Goal: Information Seeking & Learning: Learn about a topic

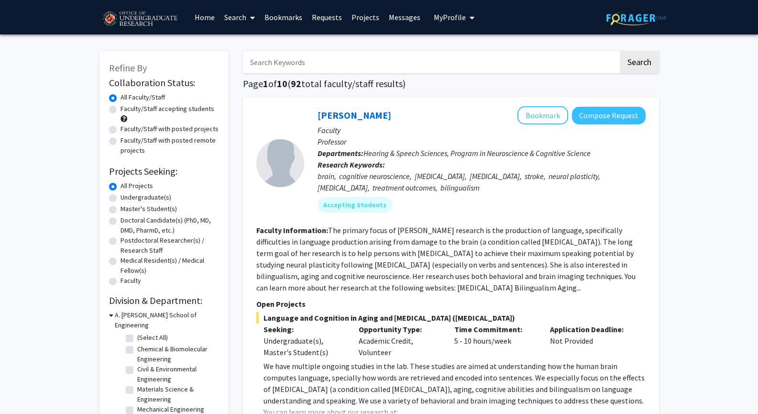
click at [161, 196] on label "Undergraduate(s)" at bounding box center [146, 197] width 51 height 10
click at [127, 196] on input "Undergraduate(s)" at bounding box center [124, 195] width 6 height 6
radio input "true"
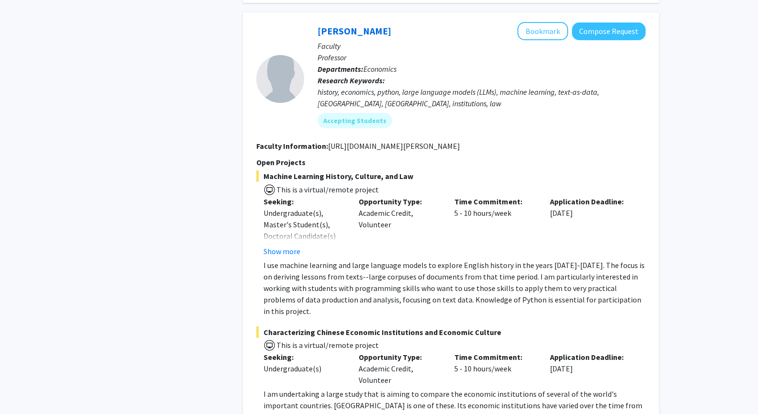
scroll to position [2896, 0]
drag, startPoint x: 326, startPoint y: 133, endPoint x: 463, endPoint y: 129, distance: 136.4
click at [463, 140] on section "Faculty Information: [URL][DOMAIN_NAME][PERSON_NAME]" at bounding box center [450, 145] width 389 height 11
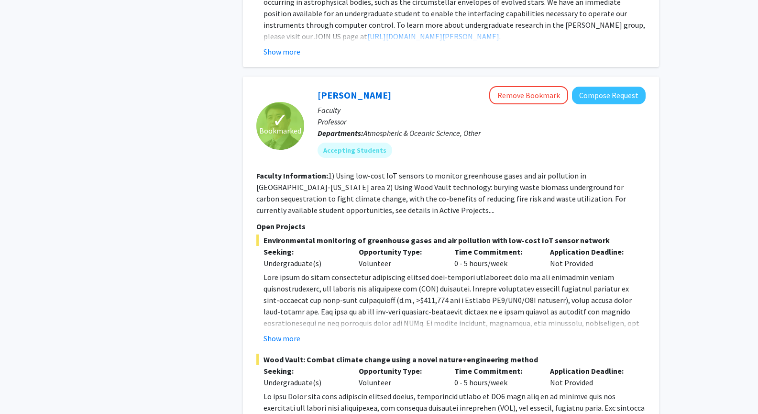
scroll to position [4600, 0]
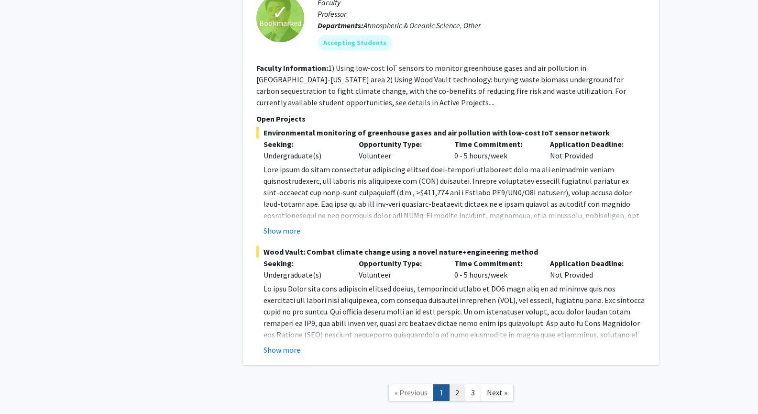
click at [459, 384] on link "2" at bounding box center [457, 392] width 16 height 17
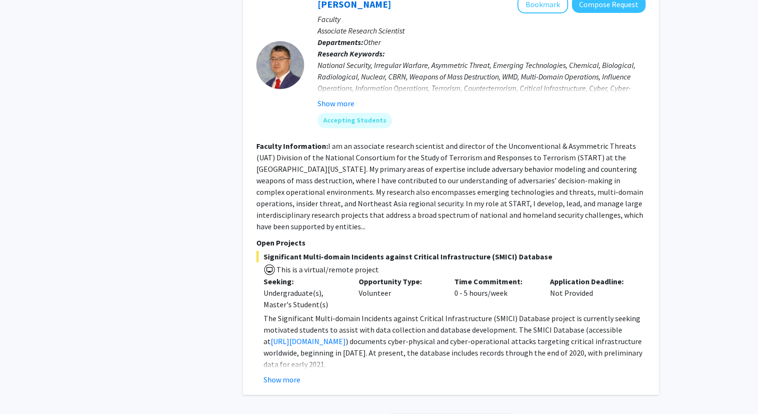
scroll to position [3256, 0]
click at [298, 373] on button "Show more" at bounding box center [282, 378] width 37 height 11
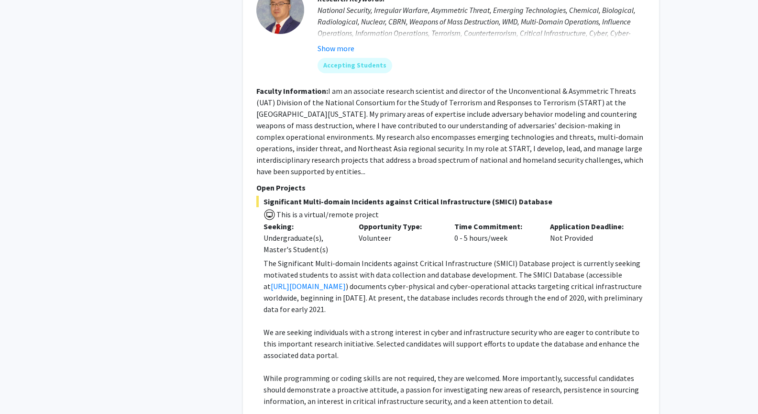
scroll to position [3312, 0]
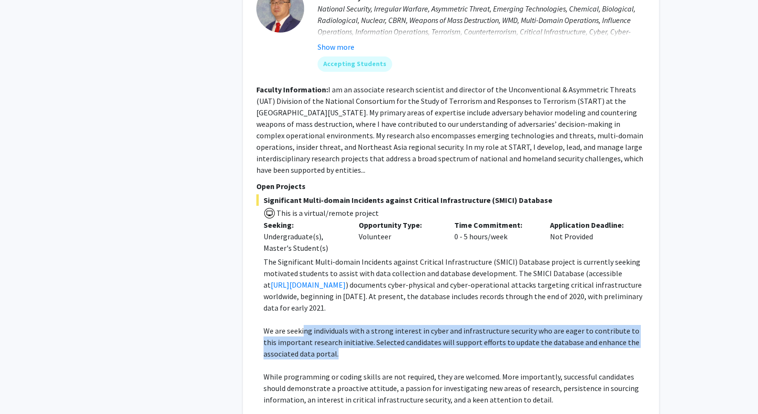
click at [302, 325] on p "We are seeking individuals with a strong interest in cyber and infrastructure s…" at bounding box center [455, 342] width 382 height 34
drag, startPoint x: 301, startPoint y: 286, endPoint x: 355, endPoint y: 311, distance: 59.7
click at [355, 325] on p "We are seeking individuals with a strong interest in cyber and infrastructure s…" at bounding box center [455, 342] width 382 height 34
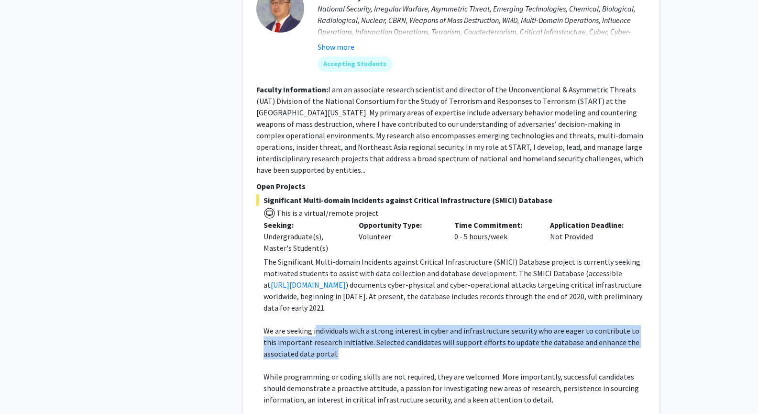
drag, startPoint x: 358, startPoint y: 311, endPoint x: 315, endPoint y: 278, distance: 54.4
click at [315, 278] on div "The Significant Multi-domain Incidents against Critical Infrastructure (SMICI) …" at bounding box center [455, 348] width 382 height 184
click at [315, 313] on p at bounding box center [455, 318] width 382 height 11
drag, startPoint x: 315, startPoint y: 278, endPoint x: 349, endPoint y: 305, distance: 43.3
click at [349, 305] on div "The Significant Multi-domain Incidents against Critical Infrastructure (SMICI) …" at bounding box center [455, 348] width 382 height 184
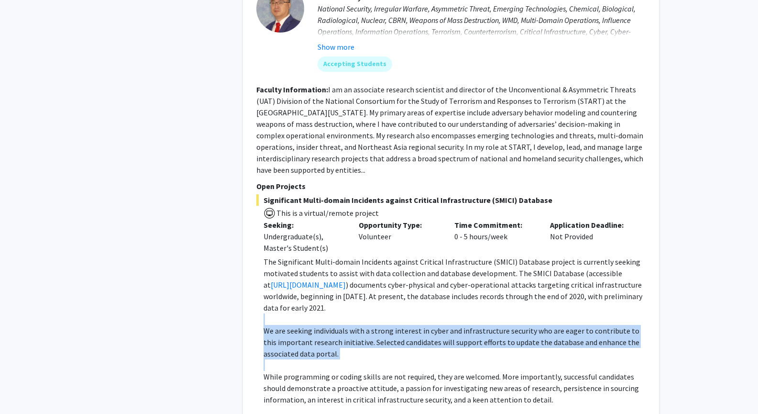
click at [349, 325] on p "We are seeking individuals with a strong interest in cyber and infrastructure s…" at bounding box center [455, 342] width 382 height 34
drag, startPoint x: 349, startPoint y: 305, endPoint x: 318, endPoint y: 286, distance: 36.5
click at [318, 325] on p "We are seeking individuals with a strong interest in cyber and infrastructure s…" at bounding box center [455, 342] width 382 height 34
drag, startPoint x: 318, startPoint y: 286, endPoint x: 355, endPoint y: 308, distance: 43.2
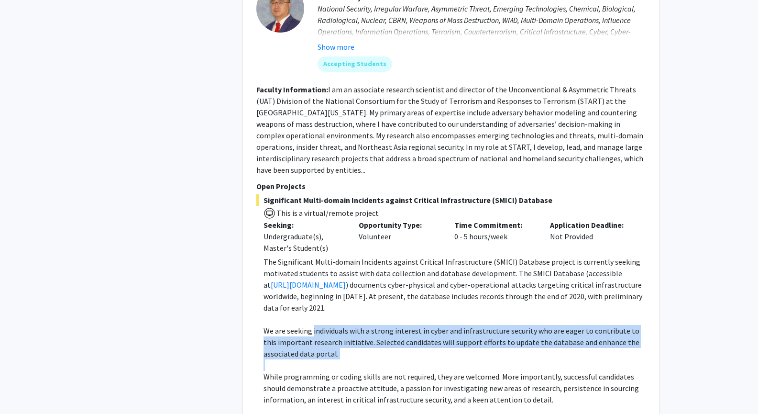
click at [355, 325] on p "We are seeking individuals with a strong interest in cyber and infrastructure s…" at bounding box center [455, 342] width 382 height 34
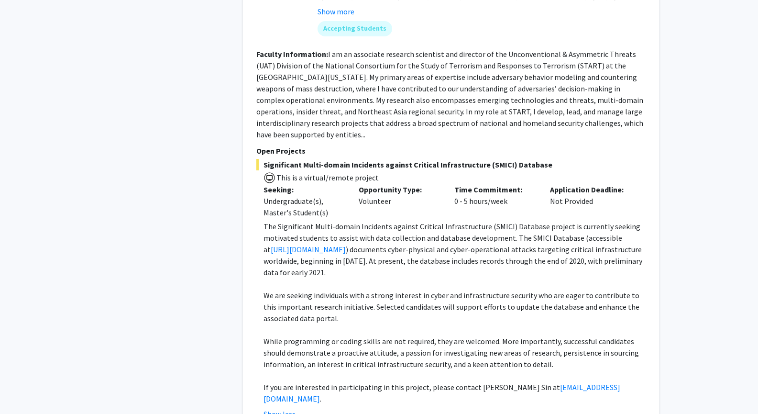
scroll to position [3411, 0]
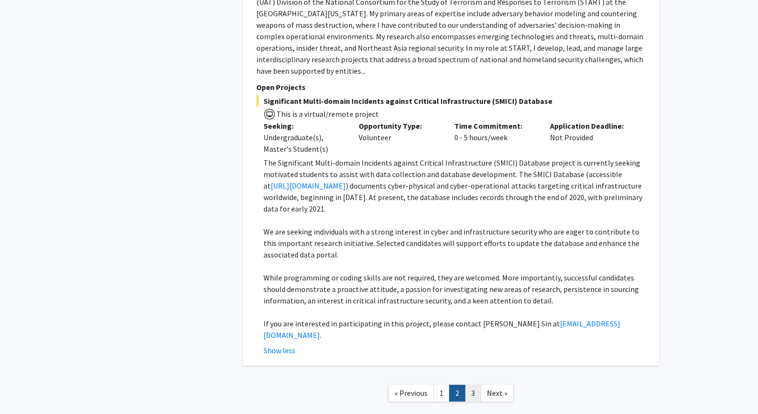
click at [479, 385] on link "3" at bounding box center [473, 393] width 16 height 17
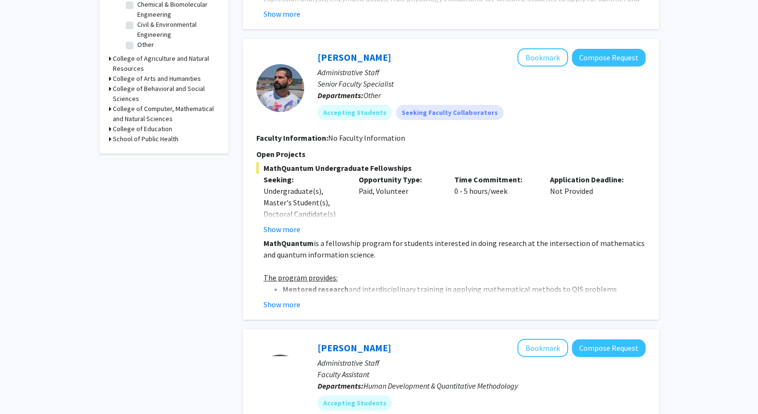
scroll to position [345, 0]
click at [290, 303] on button "Show more" at bounding box center [282, 303] width 37 height 11
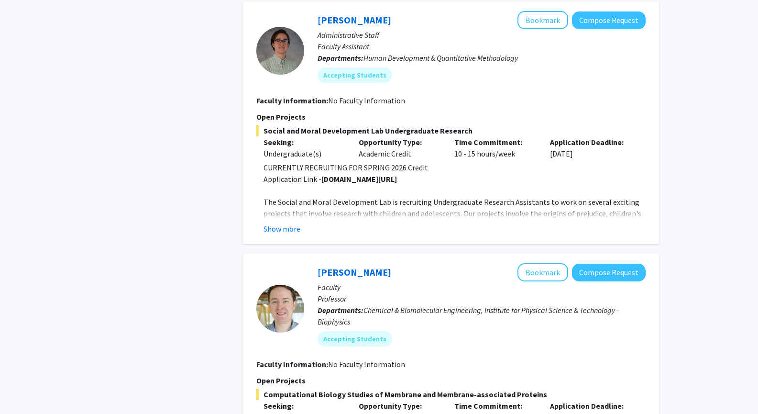
scroll to position [1290, 0]
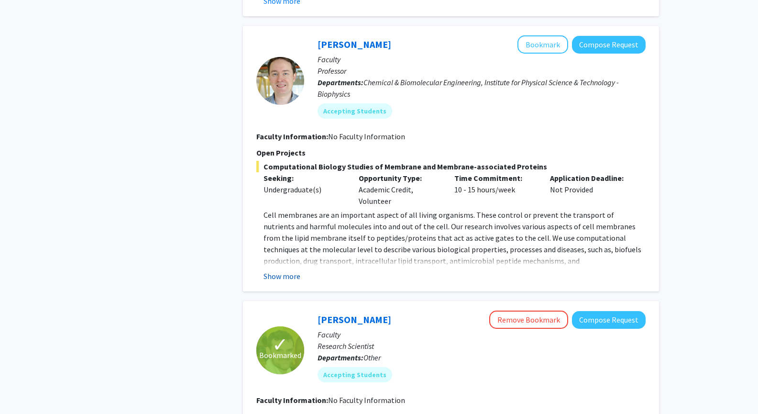
click at [279, 270] on button "Show more" at bounding box center [282, 275] width 37 height 11
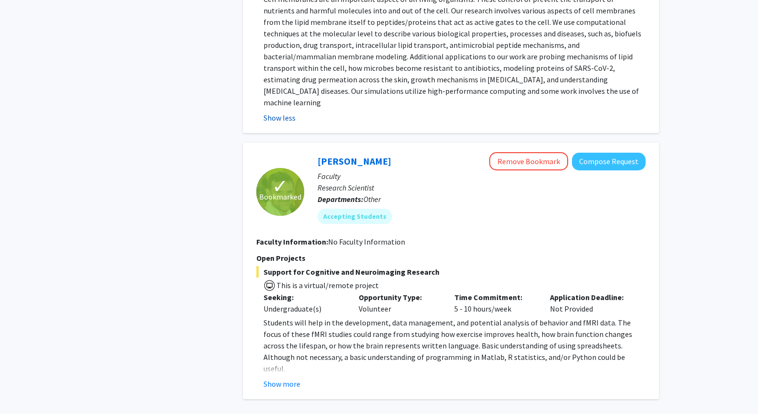
scroll to position [1574, 0]
